Goal: Check status: Check status

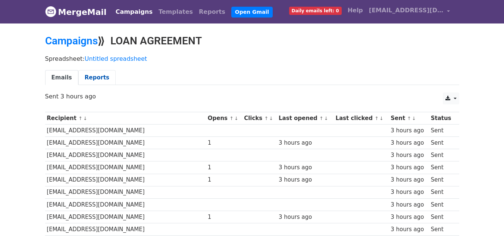
click at [90, 74] on link "Reports" at bounding box center [96, 77] width 37 height 15
click at [68, 79] on link "Emails" at bounding box center [61, 77] width 33 height 15
click at [92, 79] on link "Reports" at bounding box center [96, 77] width 37 height 15
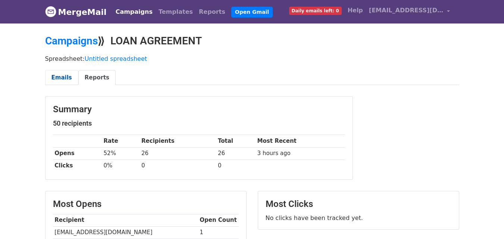
click at [59, 81] on link "Emails" at bounding box center [61, 77] width 33 height 15
